Goal: Task Accomplishment & Management: Manage account settings

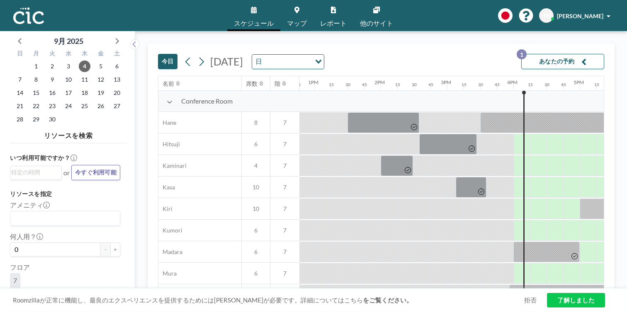
scroll to position [0, 849]
click at [111, 35] on icon at bounding box center [116, 40] width 11 height 11
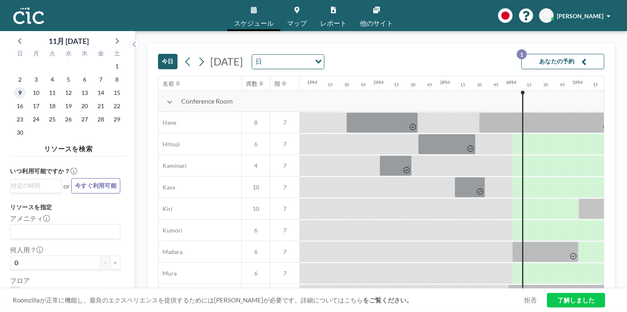
click at [20, 87] on span "9" at bounding box center [20, 93] width 12 height 12
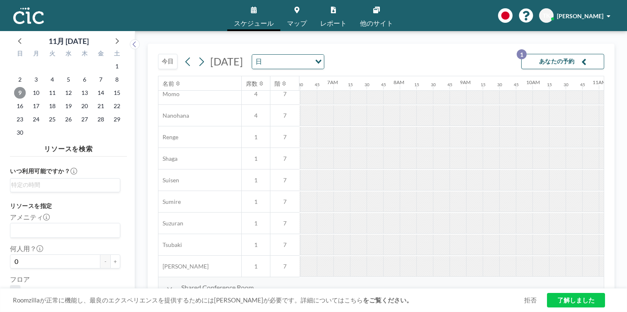
scroll to position [417, 430]
click at [533, 299] on div at bounding box center [541, 309] width 17 height 20
click at [575, 305] on link "了解しました" at bounding box center [576, 300] width 58 height 15
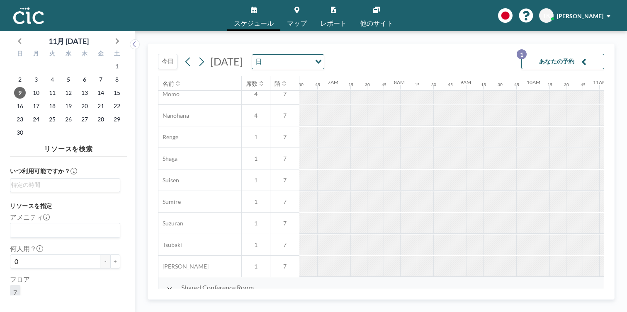
click at [577, 54] on button "あなたの予約 1" at bounding box center [563, 61] width 83 height 15
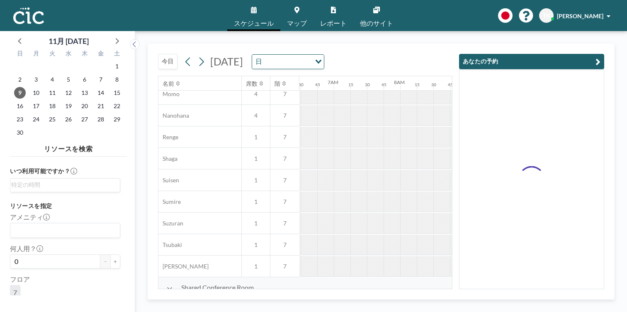
click at [448, 44] on div "今日 2025年11月9日日曜日 日 Loading..." at bounding box center [305, 60] width 295 height 32
click at [551, 12] on span "TK" at bounding box center [546, 15] width 7 height 7
click at [422, 44] on div "今日 2025年11月9日日曜日 日 Loading..." at bounding box center [305, 60] width 295 height 32
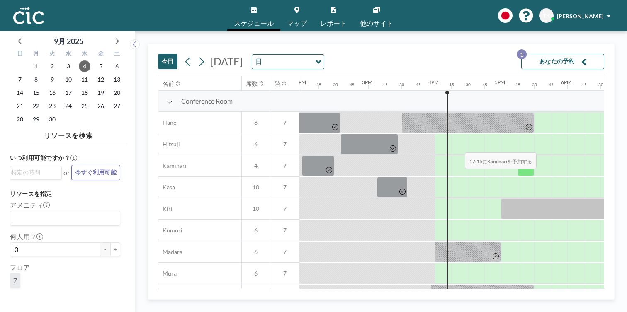
scroll to position [0, 927]
click at [111, 38] on icon at bounding box center [116, 40] width 11 height 11
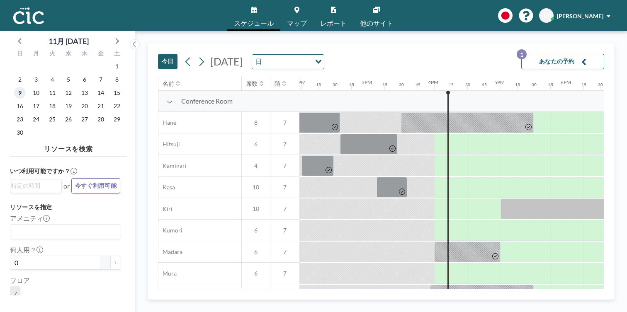
click at [14, 87] on span "9" at bounding box center [20, 93] width 12 height 12
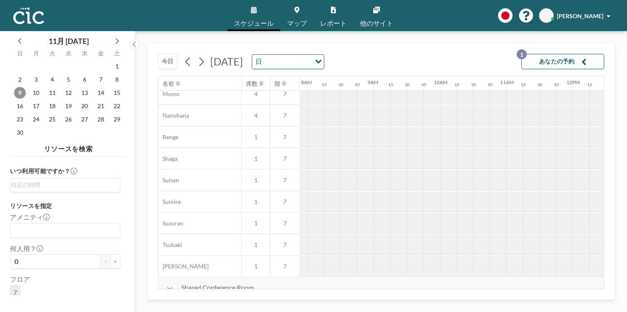
scroll to position [417, 523]
click at [132, 40] on icon at bounding box center [134, 44] width 5 height 8
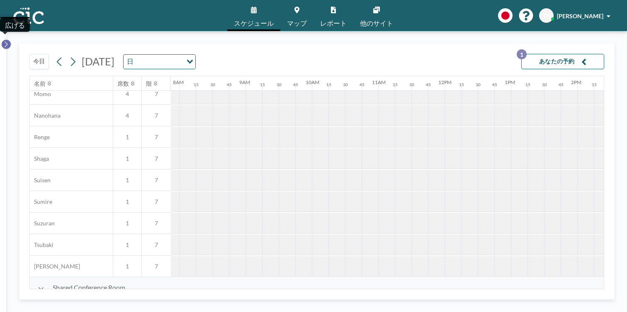
click at [5, 40] on icon at bounding box center [5, 44] width 5 height 8
